Goal: Use online tool/utility: Utilize a website feature to perform a specific function

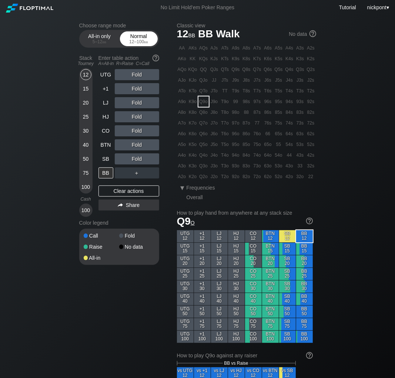
click at [131, 36] on div "Normal 12 – 100 bb" at bounding box center [139, 39] width 34 height 14
click at [86, 105] on div "20" at bounding box center [85, 102] width 11 height 11
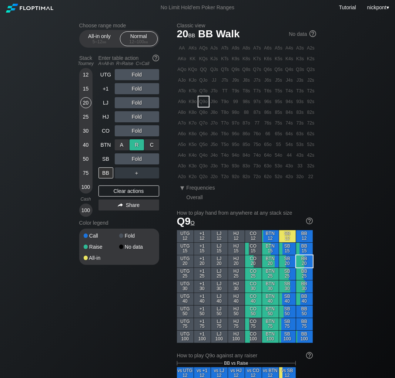
click at [132, 145] on div "R ✕" at bounding box center [136, 144] width 14 height 11
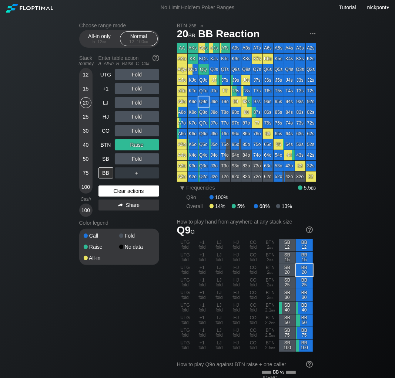
click at [128, 192] on div "Clear actions" at bounding box center [128, 191] width 61 height 11
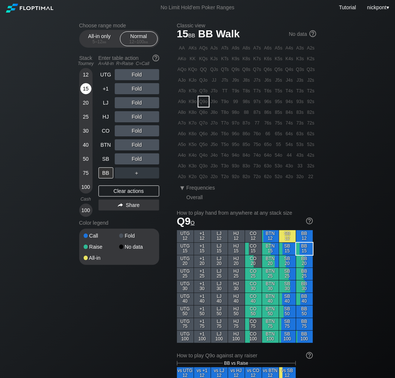
click at [86, 86] on div "15" at bounding box center [85, 88] width 11 height 11
click at [89, 105] on div "20" at bounding box center [85, 102] width 11 height 11
click at [86, 84] on div "15" at bounding box center [85, 88] width 11 height 11
click at [87, 71] on div "12" at bounding box center [85, 74] width 11 height 11
click at [85, 88] on div "15" at bounding box center [85, 88] width 11 height 11
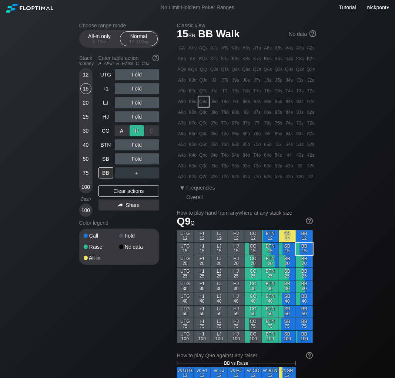
click at [138, 133] on div "R ✕" at bounding box center [136, 130] width 14 height 11
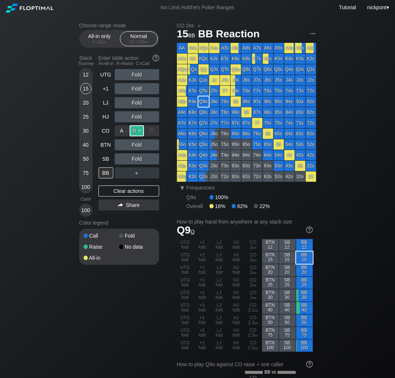
click at [137, 130] on div "R ✕" at bounding box center [136, 130] width 14 height 11
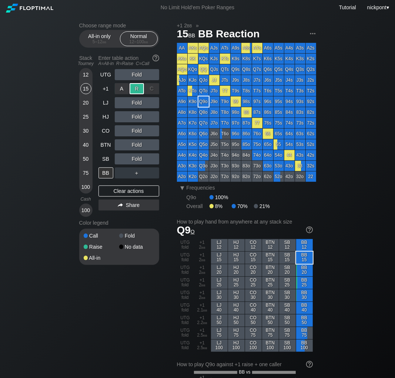
click at [138, 89] on div "R ✕" at bounding box center [136, 88] width 14 height 11
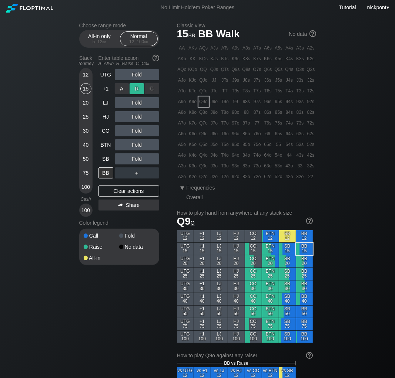
click at [140, 90] on div "R ✕" at bounding box center [136, 88] width 14 height 11
click at [138, 144] on div "R ✕" at bounding box center [136, 144] width 14 height 11
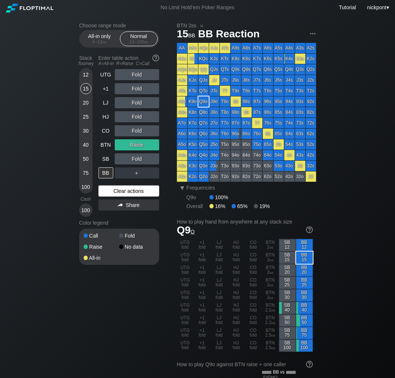
click at [125, 192] on div "Clear actions" at bounding box center [128, 191] width 61 height 11
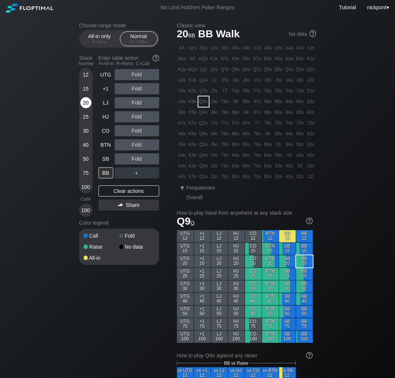
click at [85, 104] on div "20" at bounding box center [85, 102] width 11 height 11
click at [85, 90] on div "15" at bounding box center [85, 88] width 11 height 11
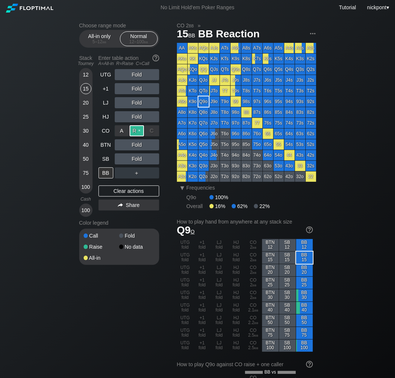
click at [137, 130] on div "R ✕" at bounding box center [136, 130] width 14 height 11
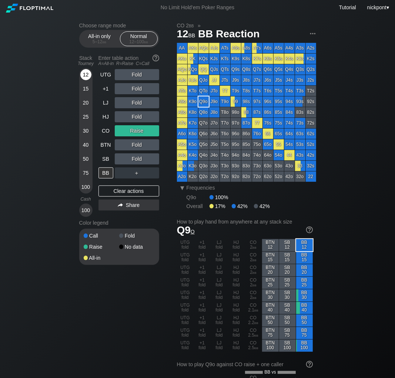
click at [85, 79] on div "12" at bounding box center [85, 74] width 11 height 11
click at [114, 190] on div "Clear actions" at bounding box center [128, 191] width 61 height 11
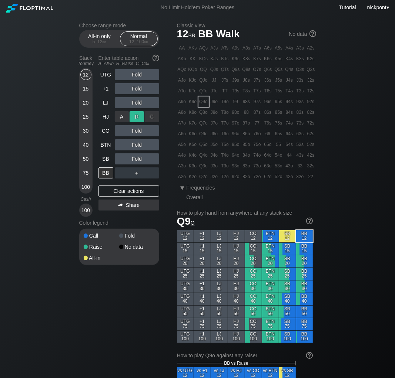
click at [136, 119] on div "R ✕" at bounding box center [136, 116] width 14 height 11
